Goal: Check status: Check status

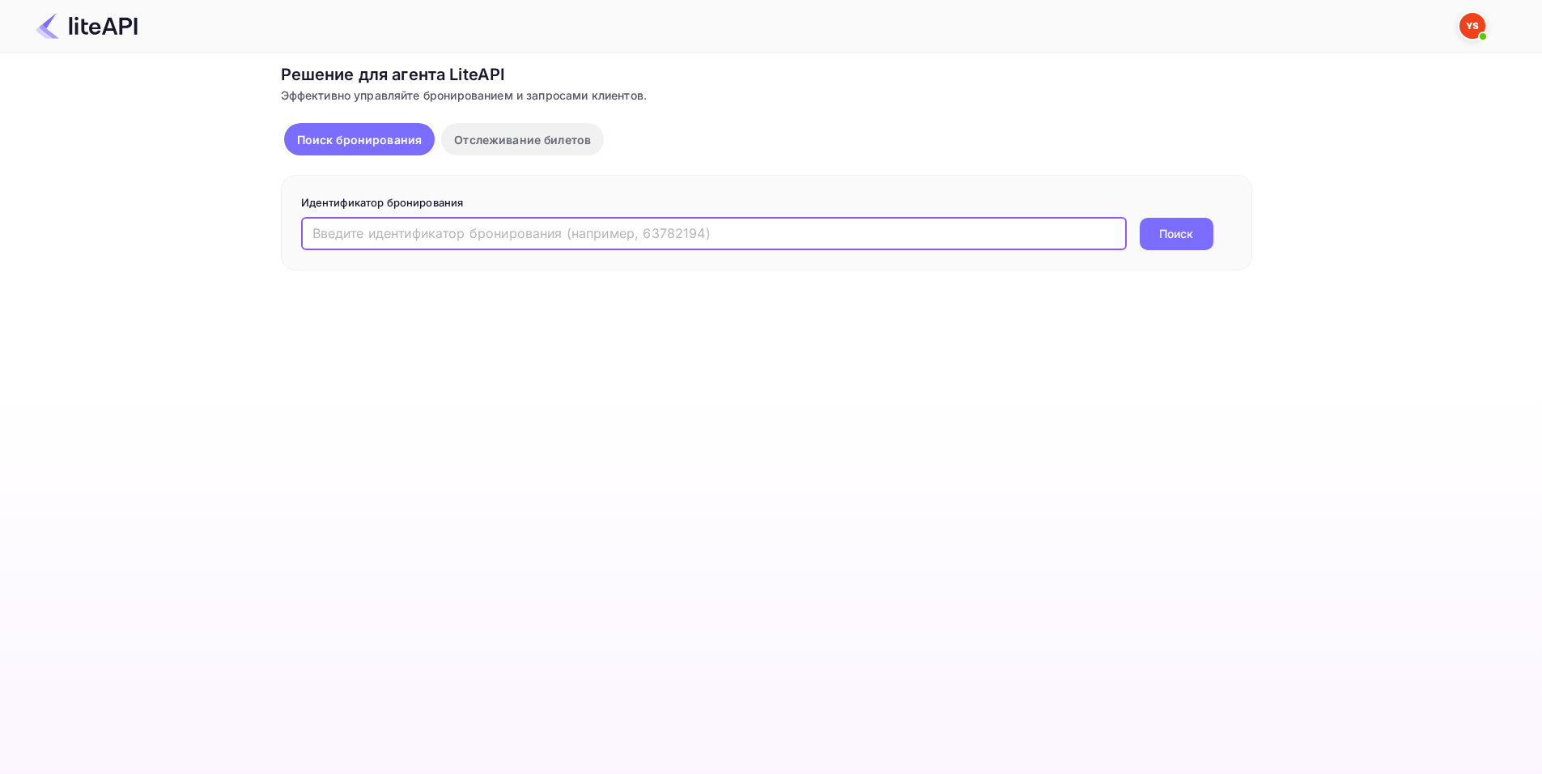
click at [449, 227] on input "text" at bounding box center [714, 234] width 826 height 32
paste input "8775304"
type input "8775304"
click at [1156, 238] on button "Поиск" at bounding box center [1177, 234] width 74 height 32
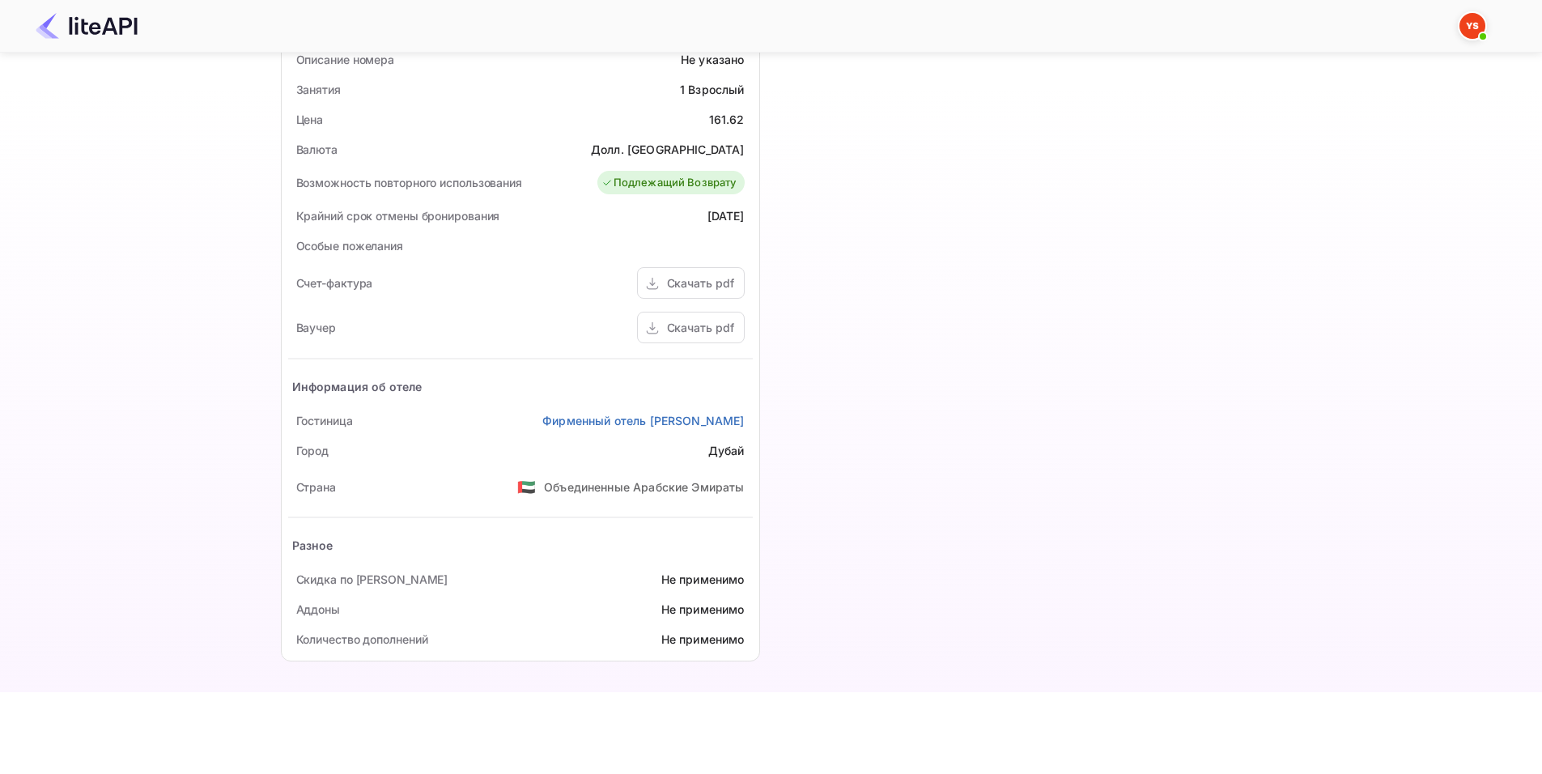
scroll to position [404, 0]
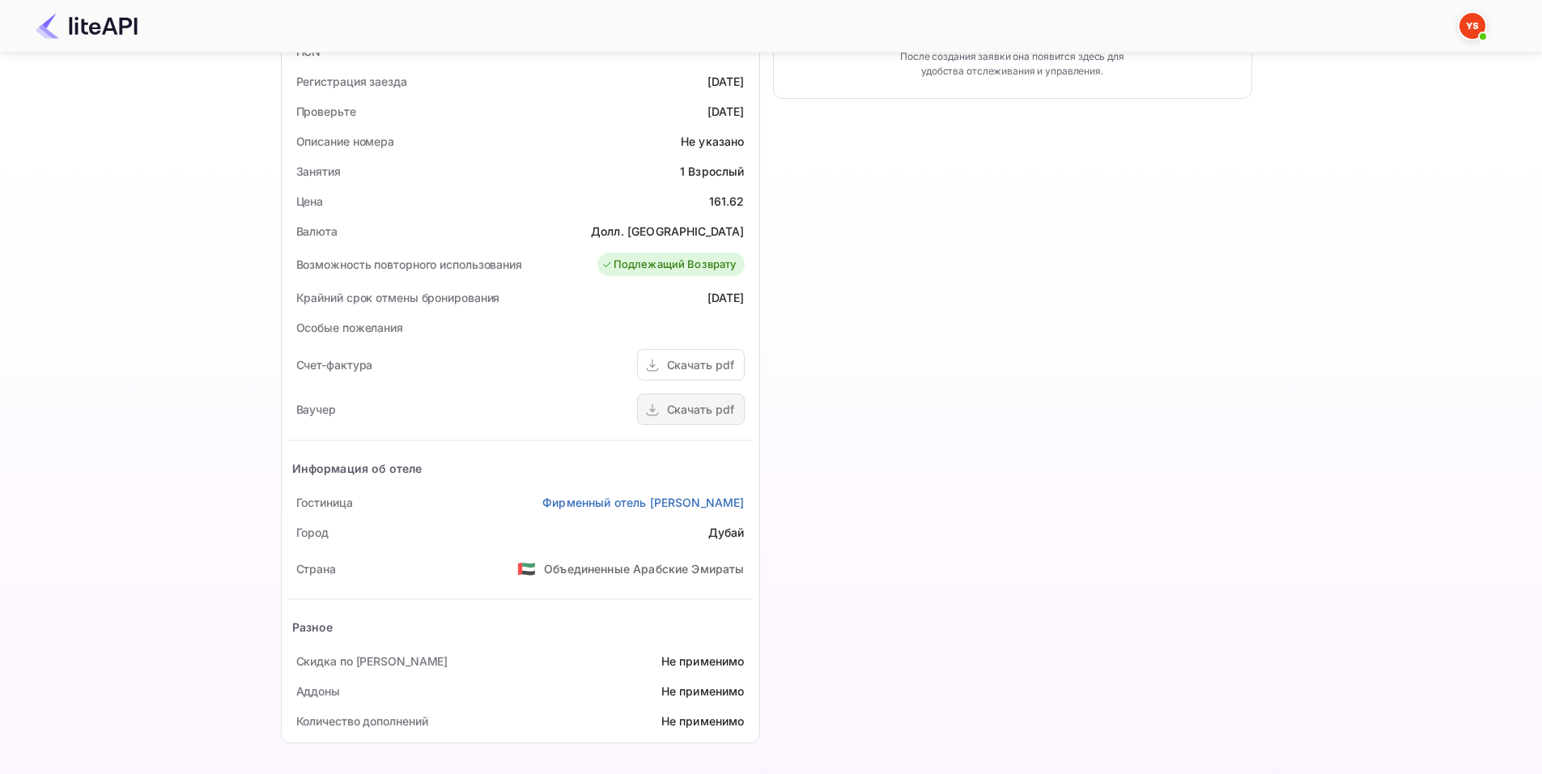
click at [688, 419] on div "Скачать pdf" at bounding box center [691, 409] width 108 height 32
